Goal: Task Accomplishment & Management: Manage account settings

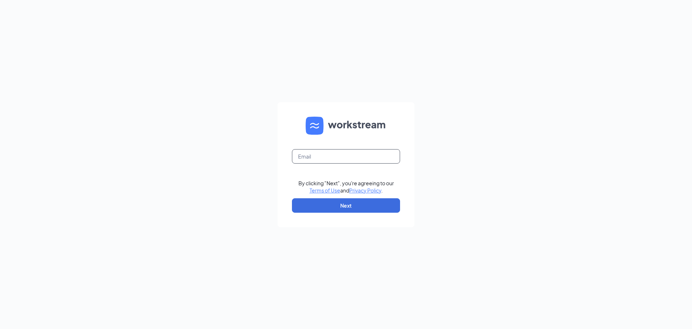
click at [318, 153] on input "text" at bounding box center [346, 156] width 108 height 14
type input "[EMAIL_ADDRESS][DOMAIN_NAME]"
click at [351, 203] on button "Next" at bounding box center [346, 205] width 108 height 14
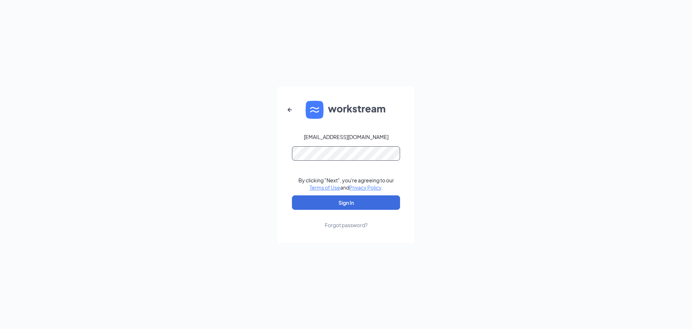
click at [292, 195] on button "Sign In" at bounding box center [346, 202] width 108 height 14
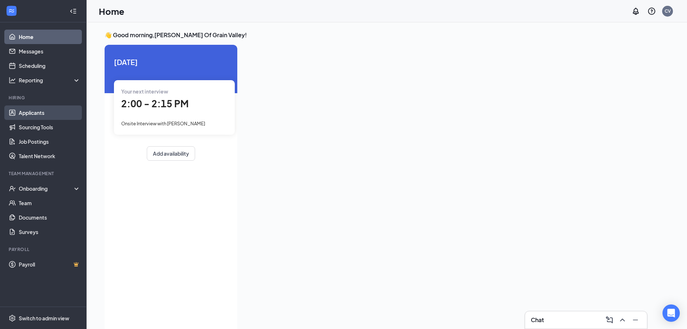
click at [51, 115] on link "Applicants" at bounding box center [50, 112] width 62 height 14
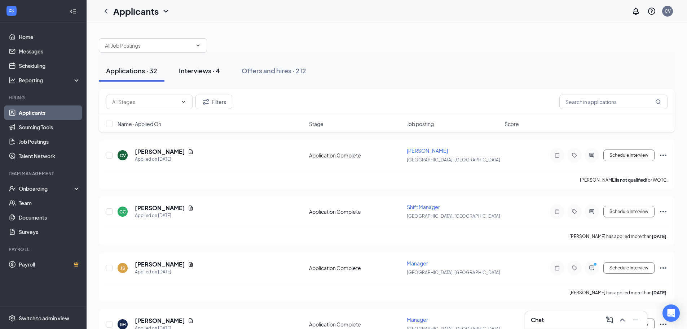
click at [207, 72] on div "Interviews · 4" at bounding box center [199, 70] width 41 height 9
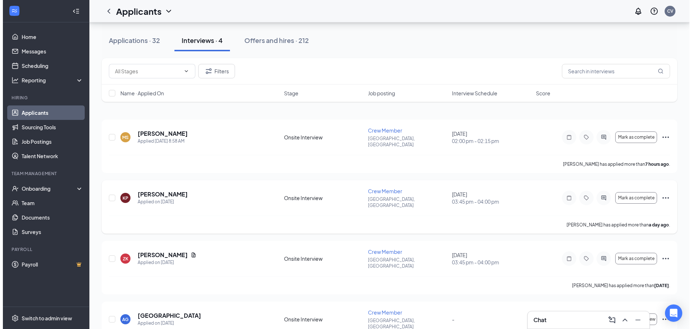
scroll to position [32, 0]
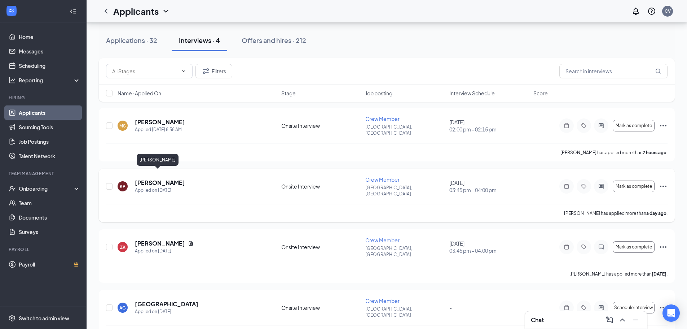
click at [160, 179] on h5 "Kiera Pierce" at bounding box center [160, 183] width 50 height 8
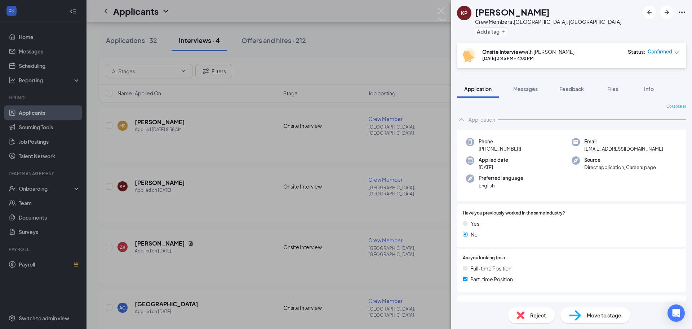
drag, startPoint x: 481, startPoint y: 149, endPoint x: 528, endPoint y: 149, distance: 46.5
click at [528, 149] on div "Phone +1 (816) 608-9252" at bounding box center [519, 145] width 106 height 15
click at [603, 318] on span "Move to stage" at bounding box center [604, 315] width 35 height 8
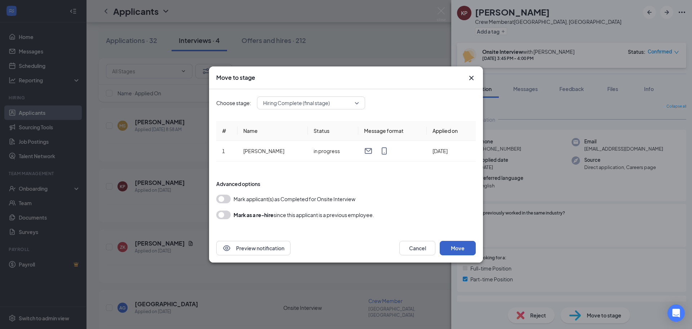
click at [462, 248] on button "Move" at bounding box center [458, 248] width 36 height 14
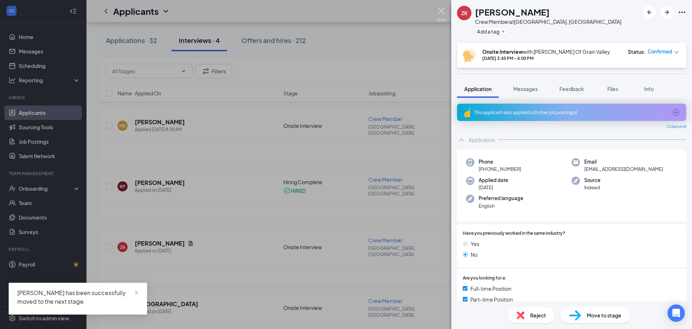
click at [445, 7] on img at bounding box center [441, 14] width 9 height 14
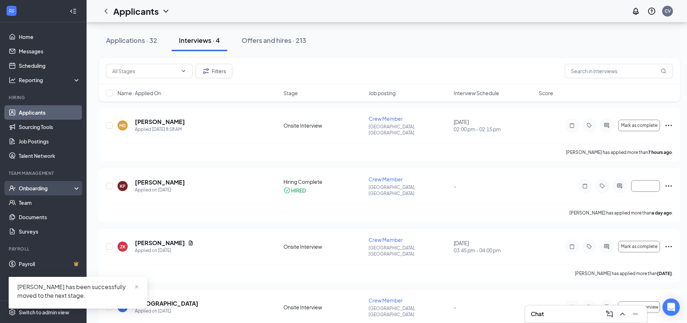
click at [34, 188] on div "Onboarding" at bounding box center [47, 188] width 56 height 7
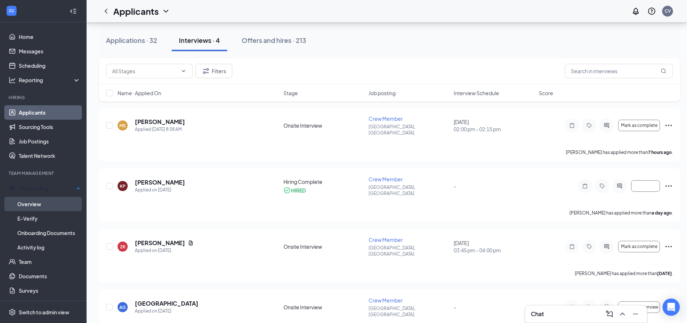
click at [35, 202] on link "Overview" at bounding box center [48, 204] width 63 height 14
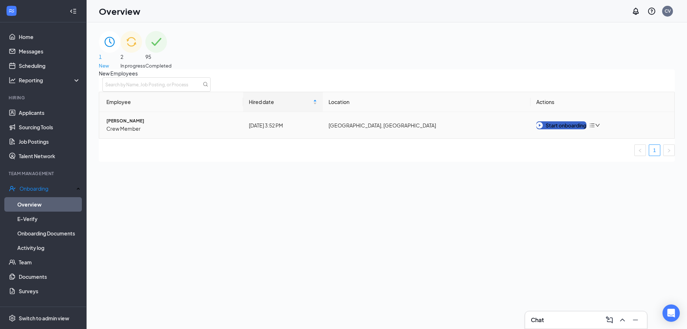
click at [568, 129] on button "Start onboarding" at bounding box center [561, 125] width 50 height 8
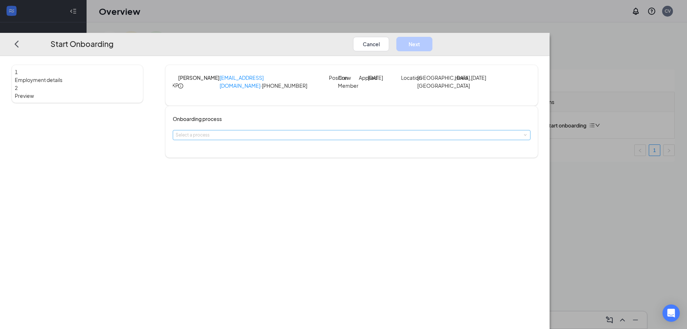
click at [332, 138] on div "Select a process" at bounding box center [350, 134] width 349 height 7
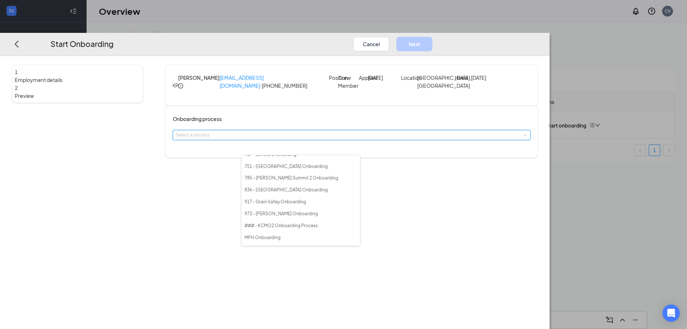
scroll to position [108, 0]
click at [306, 197] on span "917 - Grain Valley Onboarding" at bounding box center [275, 194] width 62 height 5
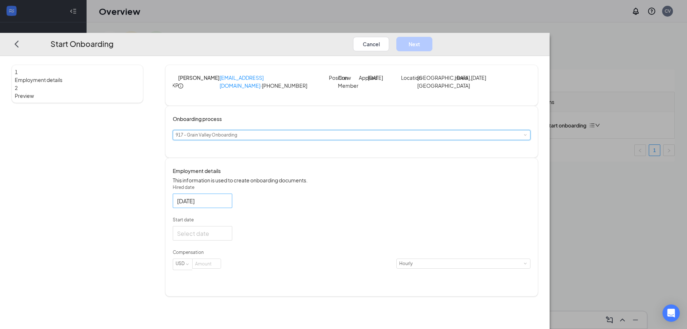
scroll to position [32, 0]
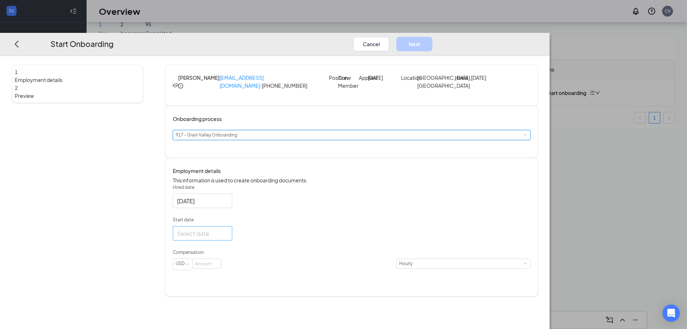
click at [228, 238] on div at bounding box center [202, 233] width 51 height 9
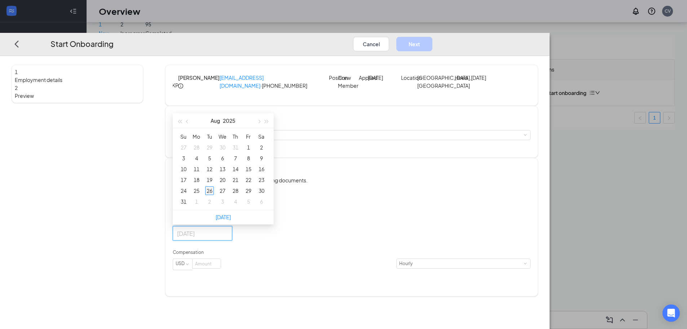
type input "Aug 26, 2025"
click at [214, 195] on div "26" at bounding box center [209, 190] width 9 height 9
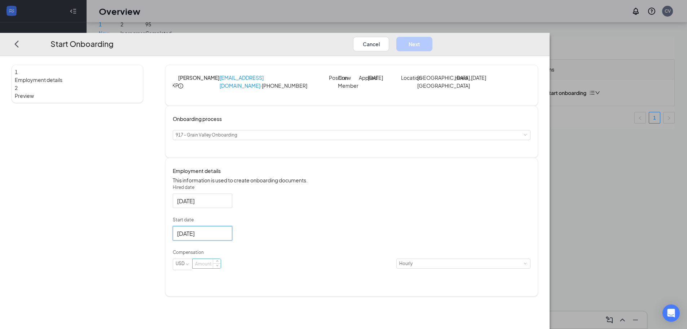
click at [221, 268] on input at bounding box center [207, 263] width 28 height 9
click at [221, 268] on input "1400" at bounding box center [207, 263] width 28 height 9
type input "14"
click at [441, 223] on div "Hired date Aug 26, 2025 Start date Aug 26, 2025 Aug 2025 Su Mo Tu We Th Fr Sa 2…" at bounding box center [352, 231] width 358 height 94
click at [432, 37] on button "Next" at bounding box center [414, 44] width 36 height 14
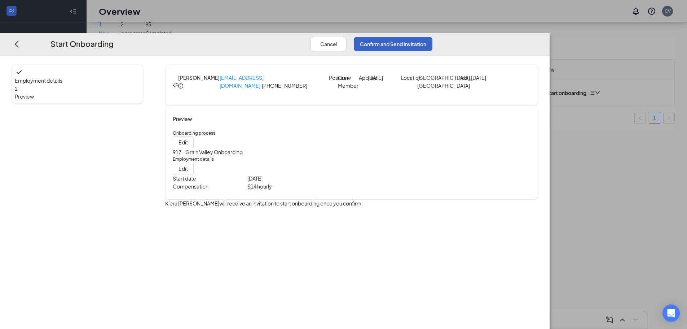
click at [432, 37] on button "Confirm and Send Invitation" at bounding box center [393, 44] width 79 height 14
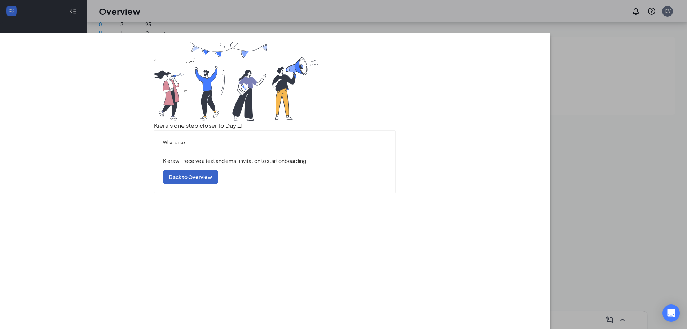
click at [218, 184] on button "Back to Overview" at bounding box center [190, 176] width 55 height 14
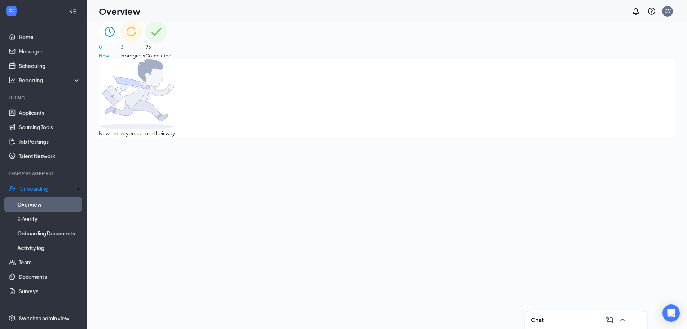
scroll to position [0, 0]
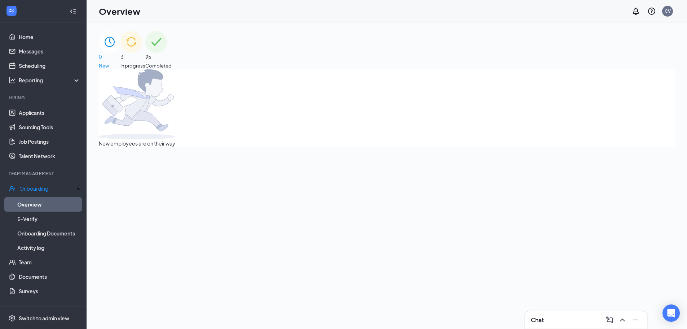
click at [145, 62] on span "In progress" at bounding box center [132, 65] width 25 height 7
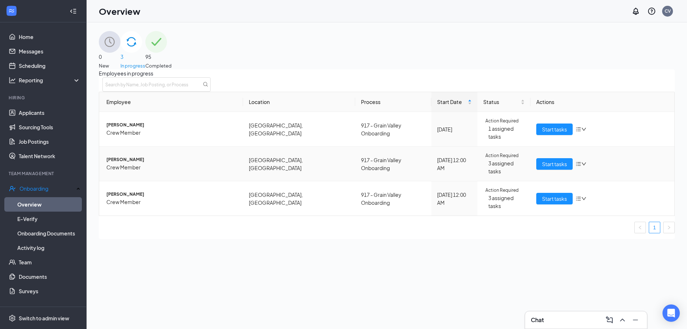
click at [123, 157] on span "AJ Barte" at bounding box center [171, 159] width 131 height 7
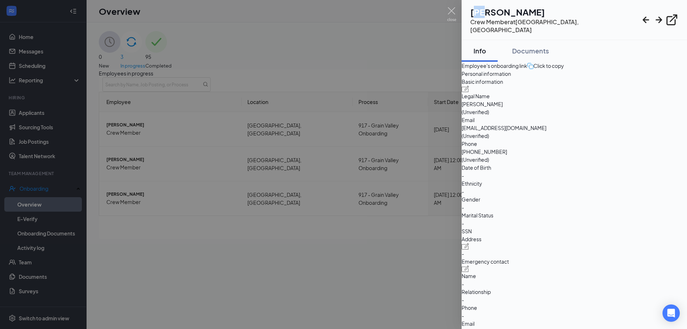
drag, startPoint x: 494, startPoint y: 11, endPoint x: 501, endPoint y: 12, distance: 7.2
click at [501, 12] on h1 "AJ Barte" at bounding box center [554, 12] width 169 height 12
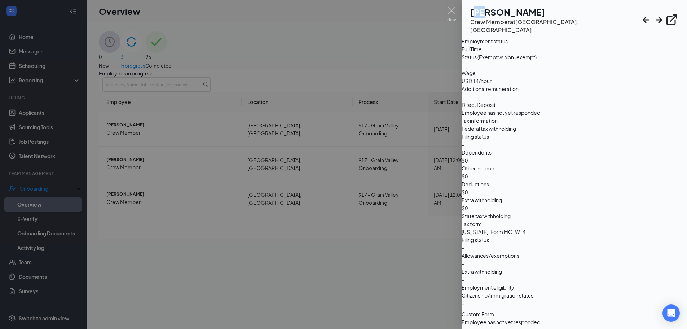
scroll to position [629, 0]
click at [417, 149] on div at bounding box center [343, 164] width 687 height 329
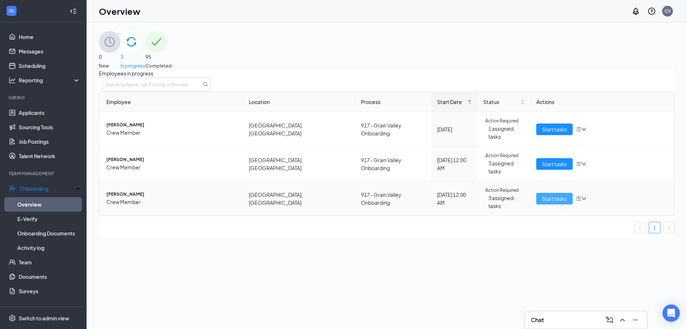
click at [542, 194] on span "Start tasks" at bounding box center [554, 198] width 25 height 8
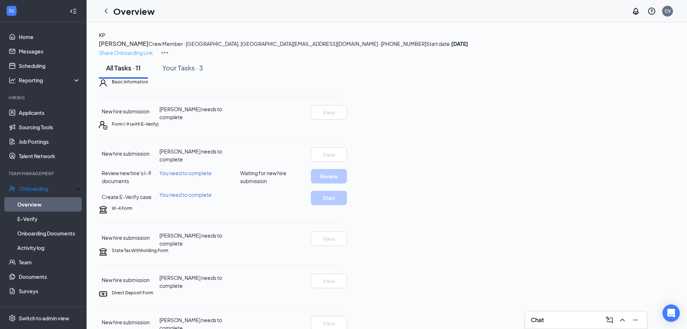
click at [153, 49] on p "Share Onboarding Link" at bounding box center [126, 53] width 54 height 8
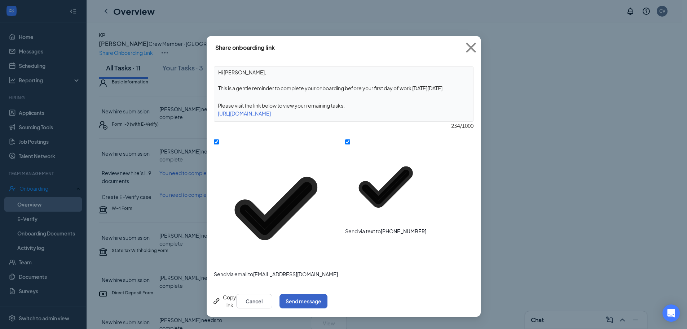
click at [327, 294] on button "Send message" at bounding box center [303, 301] width 48 height 14
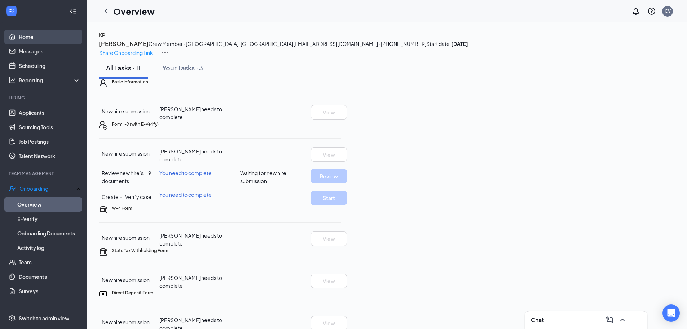
click at [31, 34] on link "Home" at bounding box center [50, 37] width 62 height 14
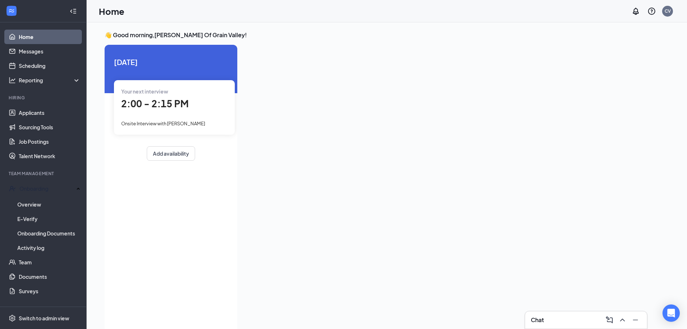
click at [41, 32] on link "Home" at bounding box center [50, 37] width 62 height 14
